Goal: Task Accomplishment & Management: Use online tool/utility

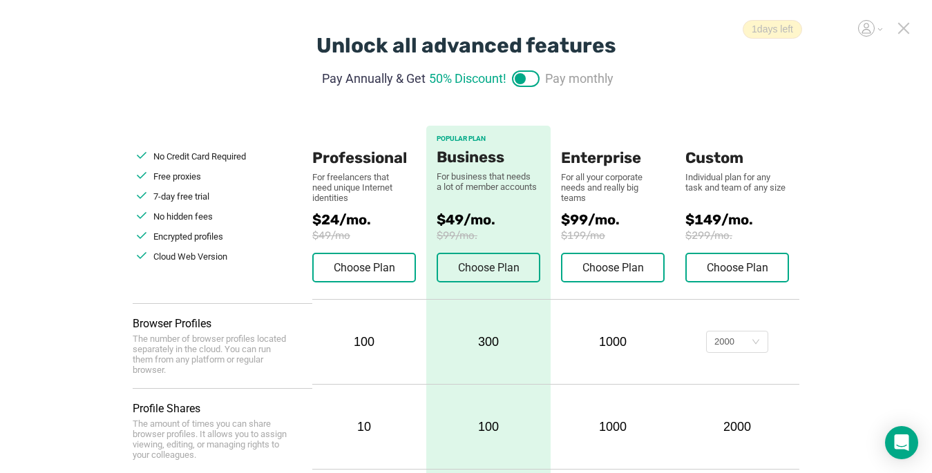
click at [696, 31] on icon at bounding box center [904, 28] width 12 height 12
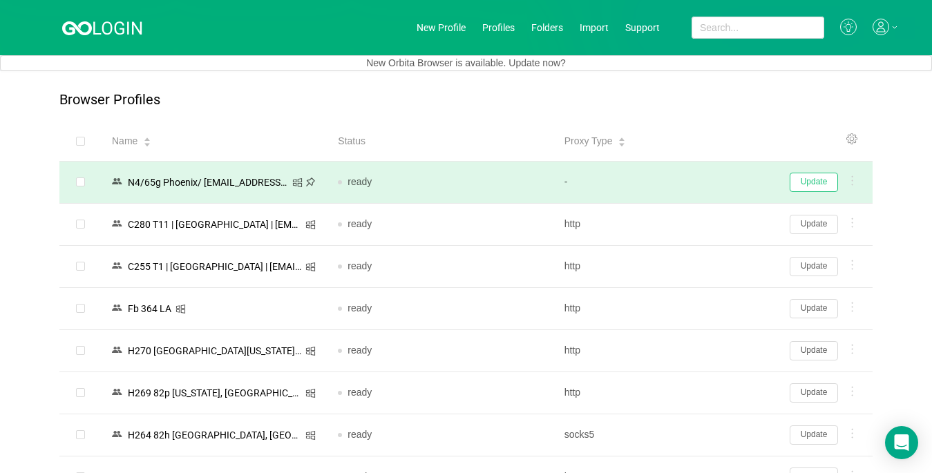
click at [696, 185] on button "Update" at bounding box center [814, 182] width 48 height 19
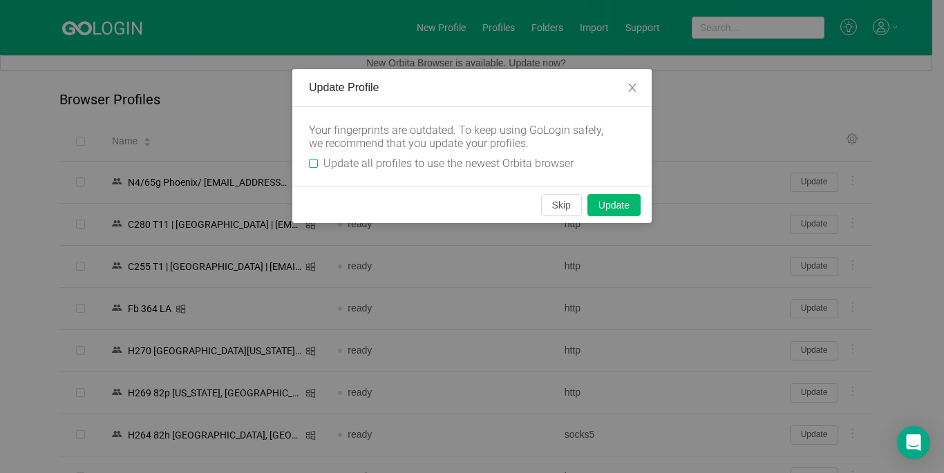
drag, startPoint x: 315, startPoint y: 161, endPoint x: 448, endPoint y: 188, distance: 136.1
click at [315, 160] on input "Update all profiles to use the newest Orbita browser" at bounding box center [313, 163] width 9 height 9
checkbox input "true"
click at [548, 207] on button "Skip" at bounding box center [561, 205] width 41 height 22
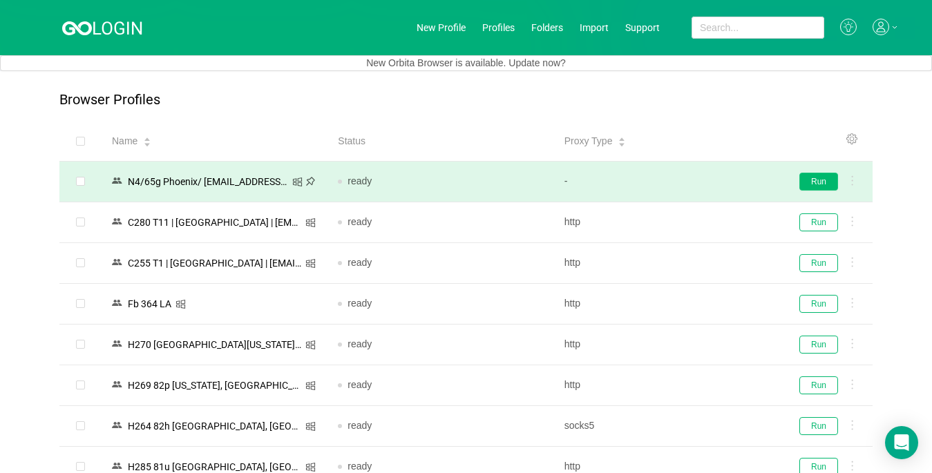
click at [696, 185] on button "Run" at bounding box center [819, 182] width 39 height 18
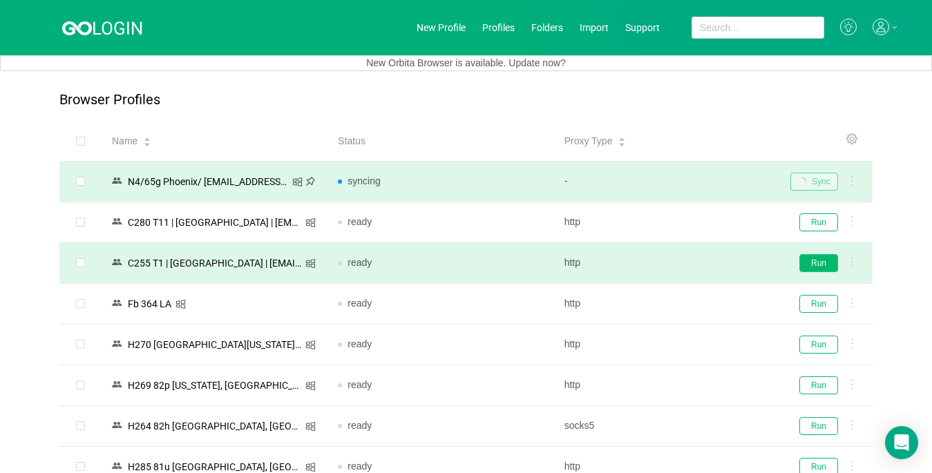
click at [696, 264] on button "Run" at bounding box center [819, 263] width 39 height 18
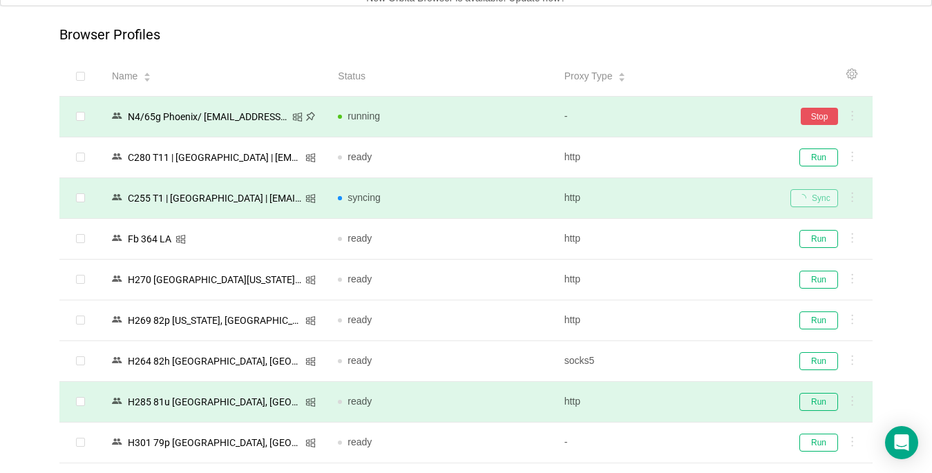
scroll to position [138, 0]
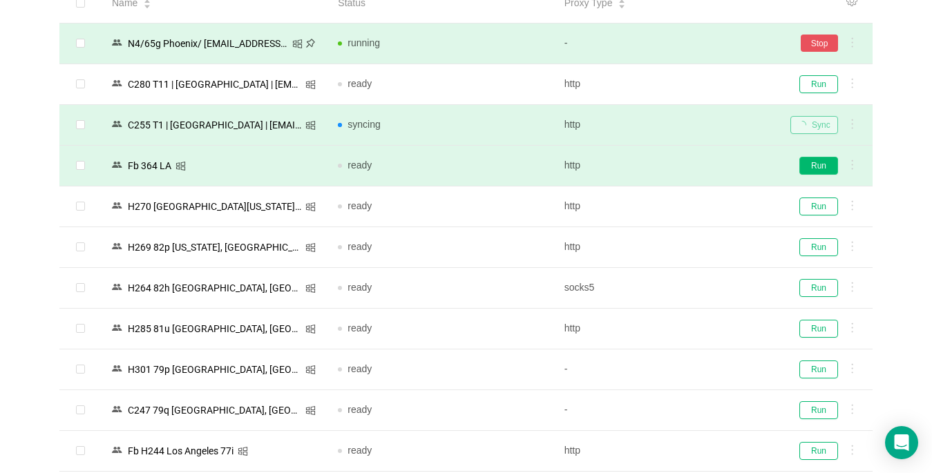
click at [696, 167] on button "Run" at bounding box center [819, 166] width 39 height 18
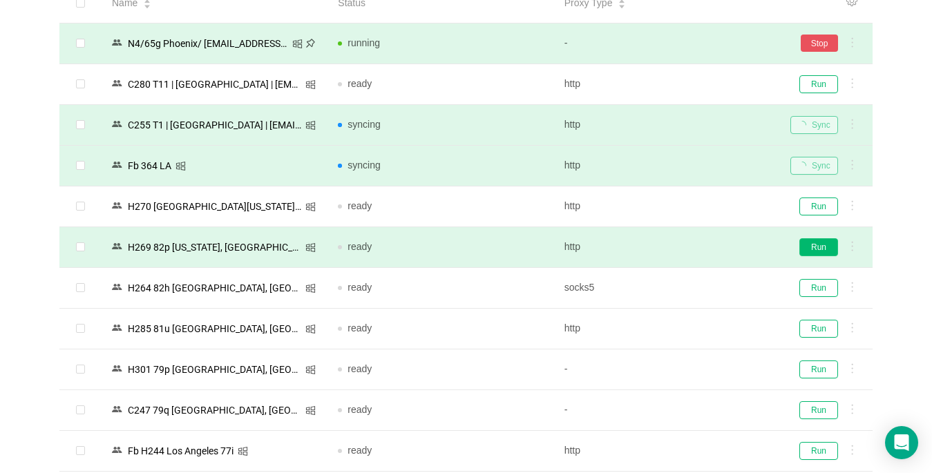
click at [696, 249] on button "Run" at bounding box center [819, 247] width 39 height 18
